Goal: Check status: Check status

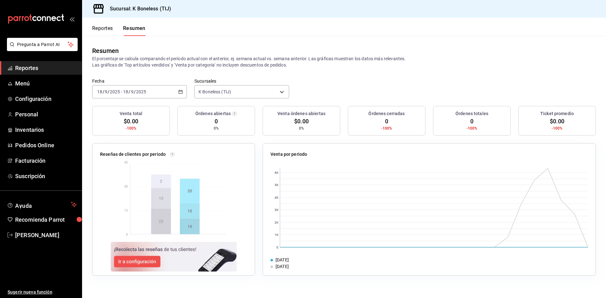
click at [95, 31] on button "Reportes" at bounding box center [102, 30] width 21 height 11
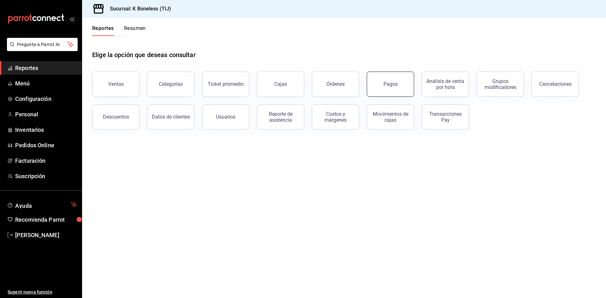
click at [378, 80] on button "Pagos" at bounding box center [390, 84] width 47 height 25
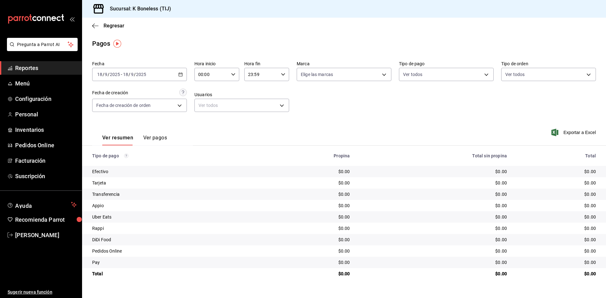
click at [166, 79] on div "[DATE] [DATE] - [DATE] [DATE]" at bounding box center [139, 74] width 95 height 13
click at [107, 165] on span "Rango de fechas" at bounding box center [122, 164] width 49 height 7
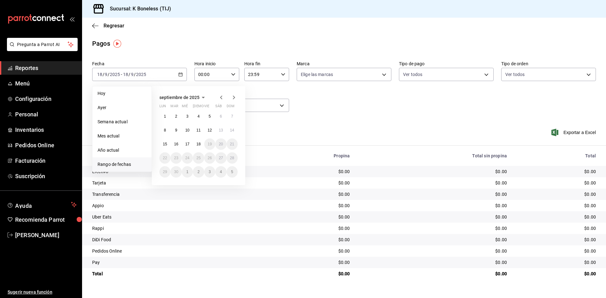
click at [220, 98] on icon "button" at bounding box center [221, 98] width 8 height 8
click at [207, 116] on button "1" at bounding box center [209, 116] width 11 height 11
click at [234, 174] on abbr "31" at bounding box center [232, 172] width 4 height 4
